Goal: Complete application form

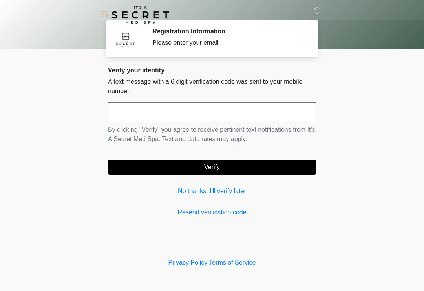
click at [277, 119] on input "text" at bounding box center [212, 112] width 208 height 20
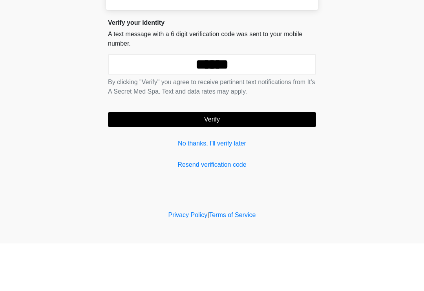
type input "******"
click at [213, 160] on button "Verify" at bounding box center [212, 167] width 208 height 15
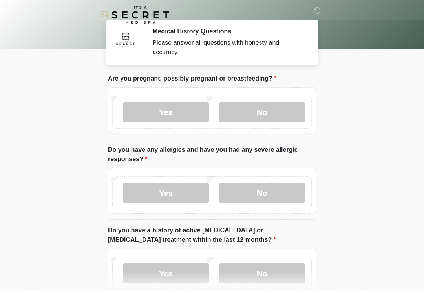
click at [255, 112] on label "No" at bounding box center [262, 112] width 86 height 20
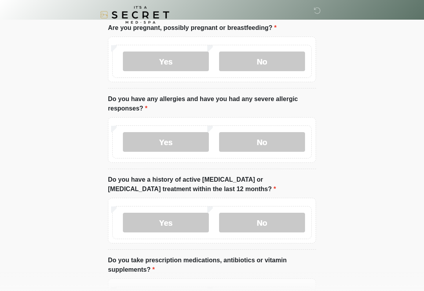
scroll to position [51, 0]
click at [266, 136] on label "No" at bounding box center [262, 142] width 86 height 20
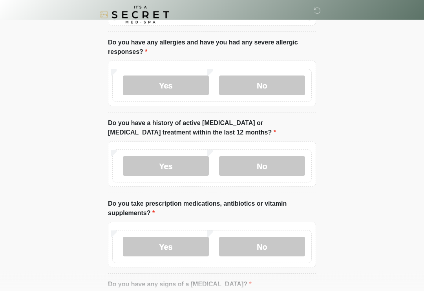
scroll to position [119, 0]
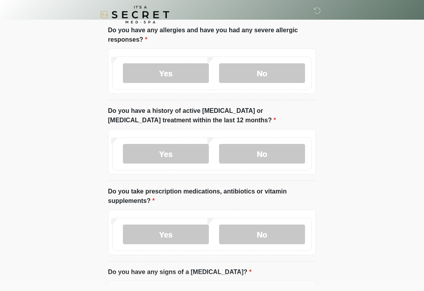
click at [266, 152] on label "No" at bounding box center [262, 154] width 86 height 20
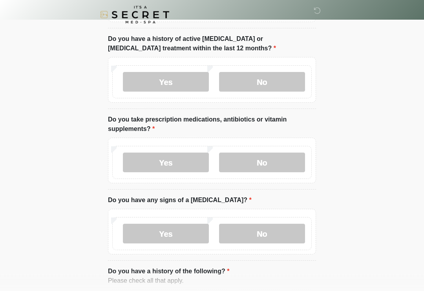
scroll to position [201, 0]
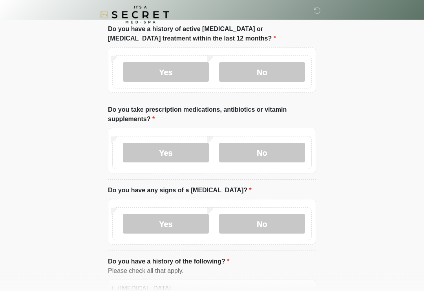
click at [271, 224] on label "No" at bounding box center [262, 224] width 86 height 20
click at [160, 155] on label "Yes" at bounding box center [166, 153] width 86 height 20
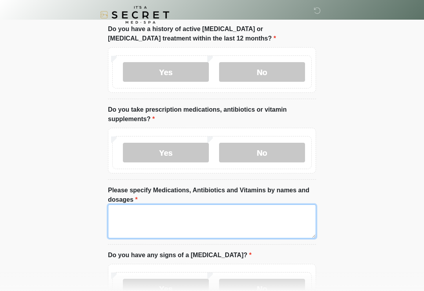
click at [129, 220] on textarea "Please specify Medications, Antibiotics and Vitamins by names and dosages" at bounding box center [212, 221] width 208 height 34
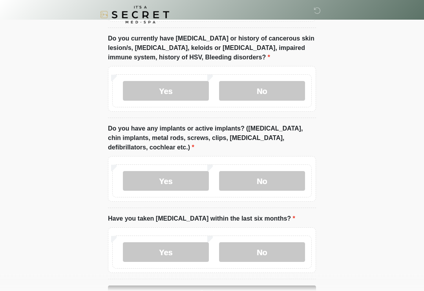
scroll to position [683, 0]
type textarea "**********"
click at [157, 92] on label "Yes" at bounding box center [166, 91] width 86 height 20
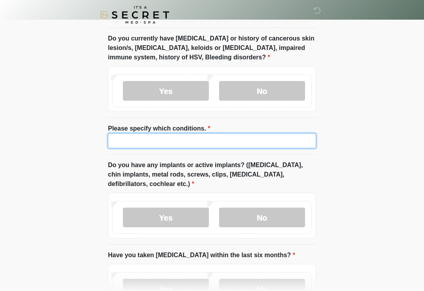
click at [127, 142] on input "Please specify which conditions." at bounding box center [212, 140] width 208 height 15
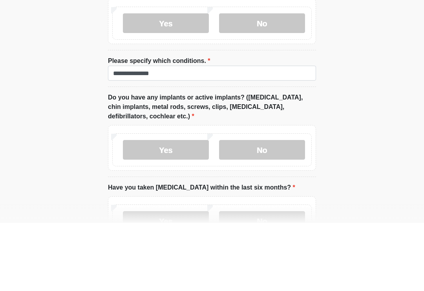
scroll to position [751, 0]
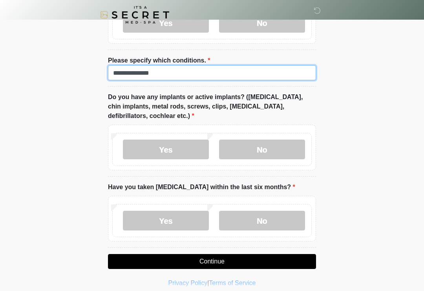
type input "**********"
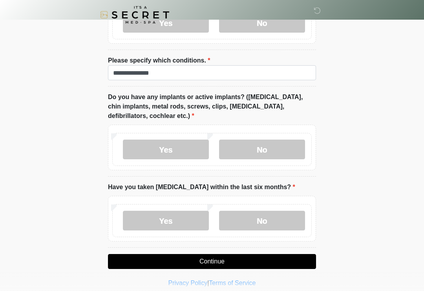
click at [268, 147] on label "No" at bounding box center [262, 149] width 86 height 20
click at [262, 218] on label "No" at bounding box center [262, 221] width 86 height 20
click at [216, 259] on button "Continue" at bounding box center [212, 261] width 208 height 15
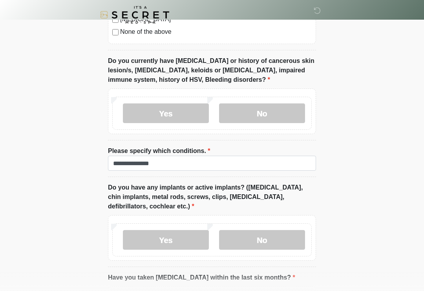
scroll to position [757, 0]
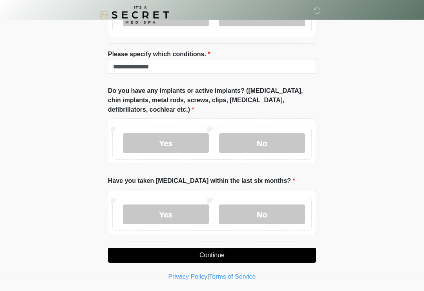
click at [222, 254] on button "Continue" at bounding box center [212, 255] width 208 height 15
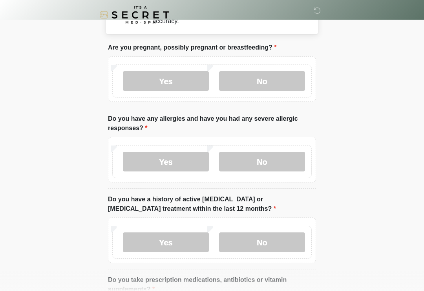
scroll to position [0, 0]
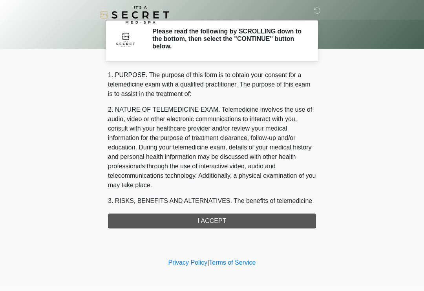
click at [232, 221] on div "1. PURPOSE. The purpose of this form is to obtain your consent for a telemedici…" at bounding box center [212, 149] width 208 height 158
click at [221, 216] on div "1. PURPOSE. The purpose of this form is to obtain your consent for a telemedici…" at bounding box center [212, 149] width 208 height 158
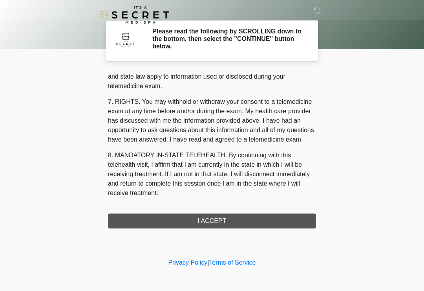
click at [211, 219] on div "1. PURPOSE. The purpose of this form is to obtain your consent for a telemedici…" at bounding box center [212, 149] width 208 height 158
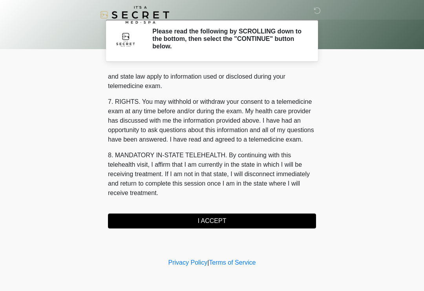
click at [216, 218] on button "I ACCEPT" at bounding box center [212, 220] width 208 height 15
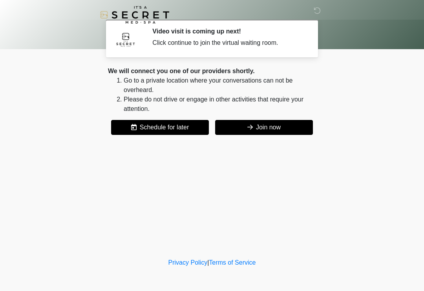
click at [274, 127] on button "Join now" at bounding box center [264, 127] width 98 height 15
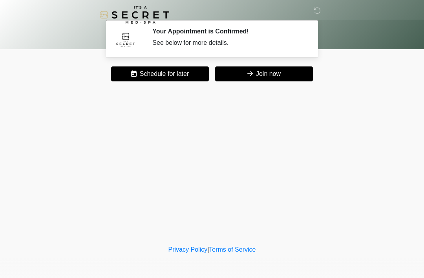
click at [298, 11] on icon at bounding box center [317, 10] width 7 height 7
